Goal: Transaction & Acquisition: Download file/media

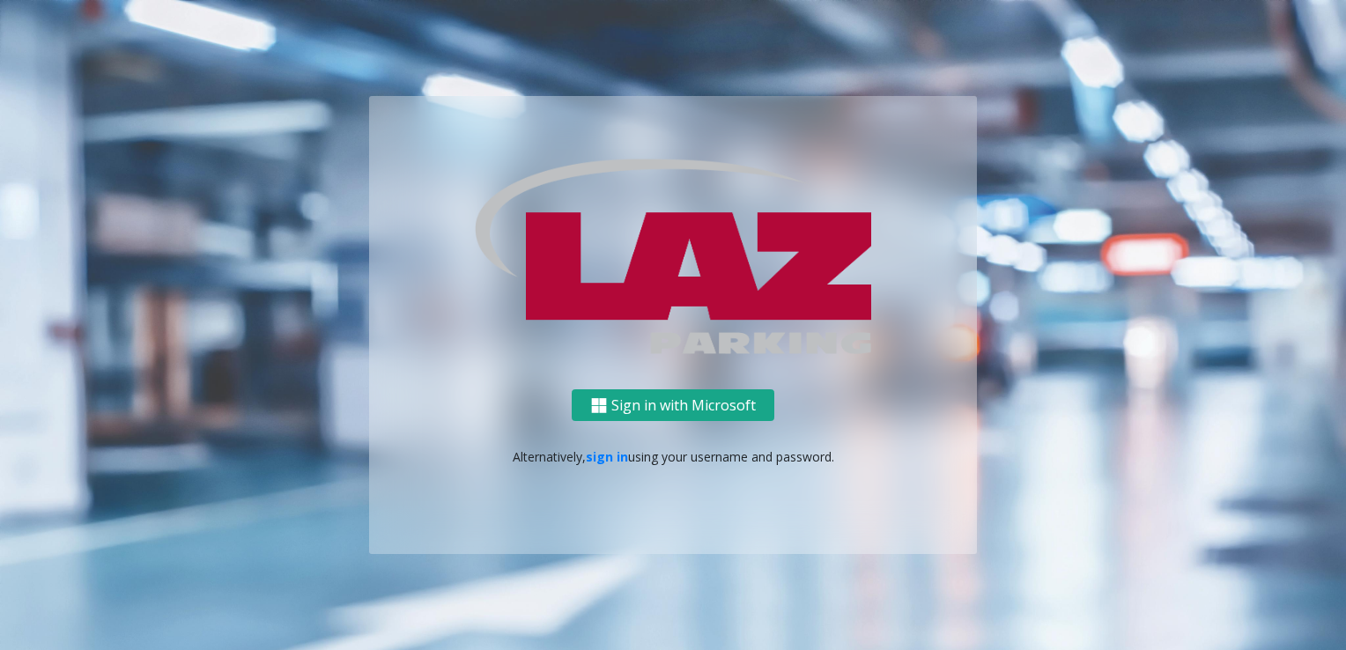
click at [653, 410] on button "Sign in with Microsoft" at bounding box center [673, 405] width 203 height 33
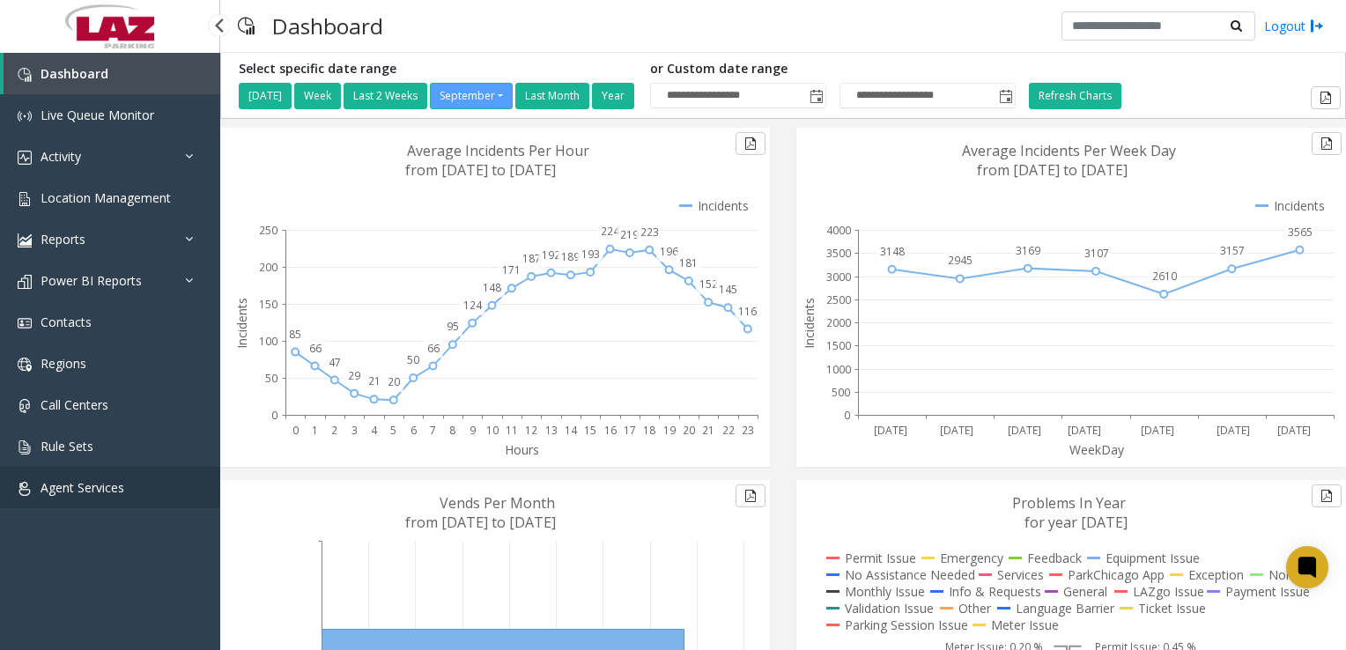
click at [79, 492] on span "Agent Services" at bounding box center [83, 487] width 84 height 17
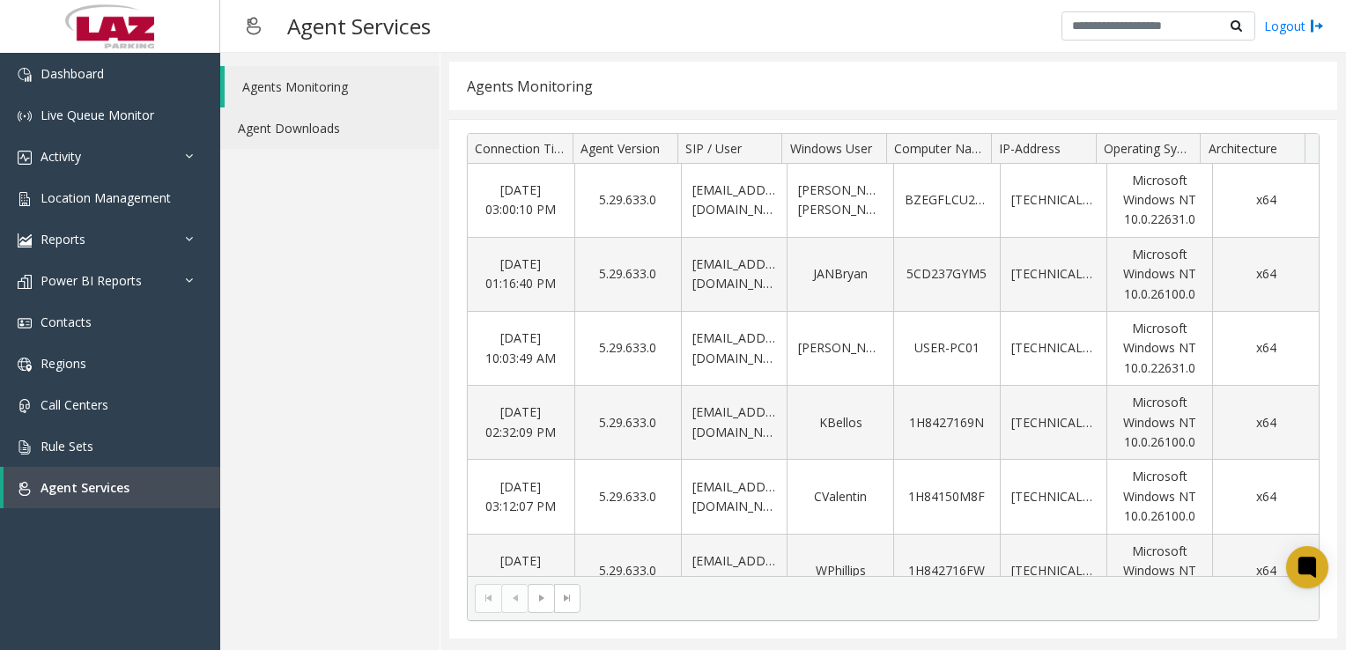
click at [293, 129] on link "Agent Downloads" at bounding box center [329, 127] width 219 height 41
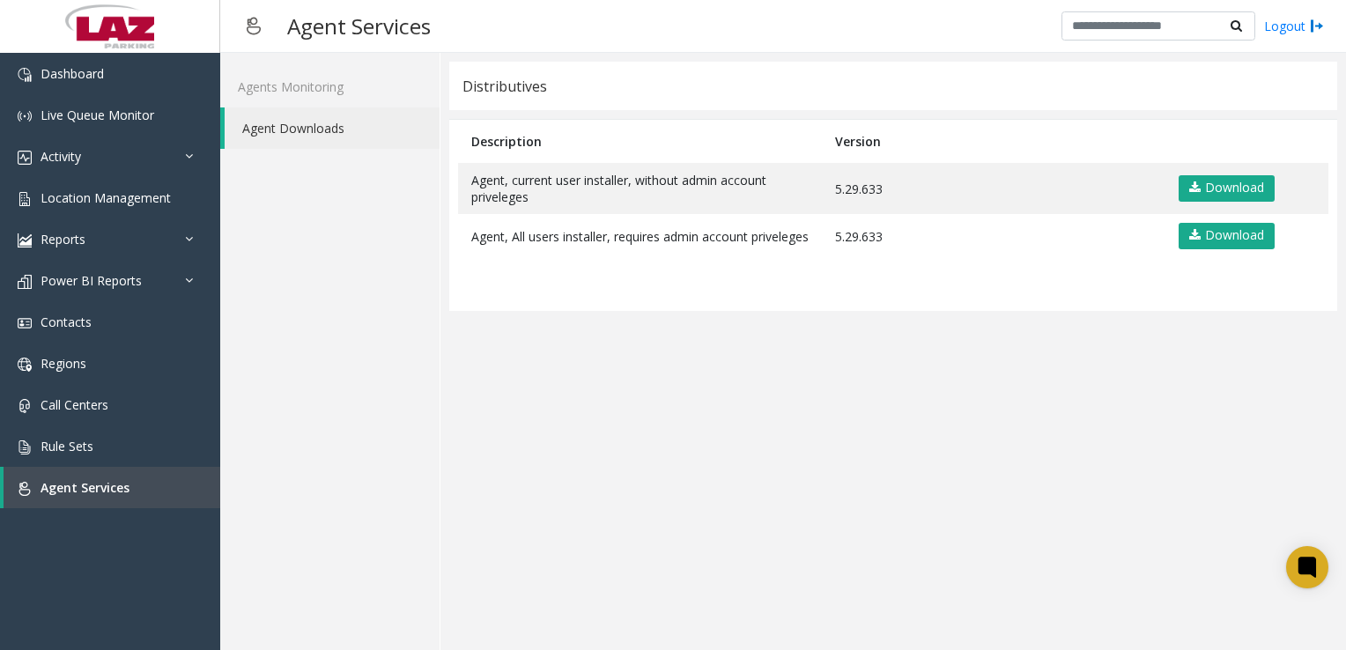
click at [675, 439] on app-distributives "Distributives Description Version Agent, current user installer, without admin …" at bounding box center [893, 351] width 888 height 579
click at [1220, 186] on link "Download" at bounding box center [1226, 188] width 96 height 26
